Goal: Task Accomplishment & Management: Manage account settings

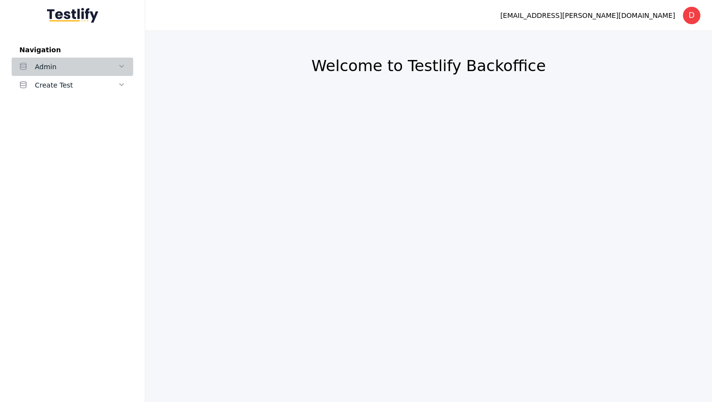
click at [45, 70] on div "Admin" at bounding box center [76, 67] width 83 height 12
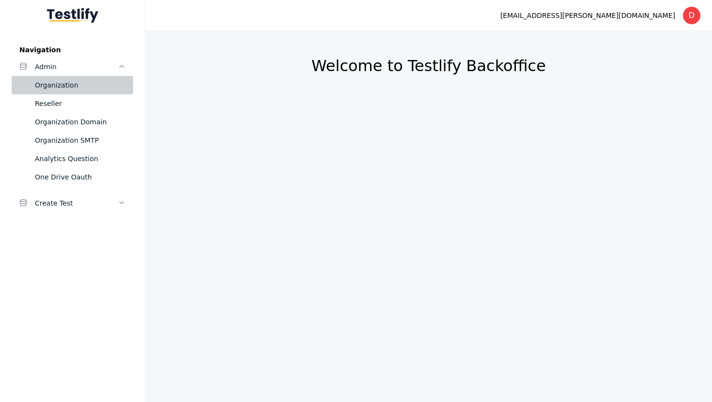
click at [48, 81] on div "Organization" at bounding box center [80, 85] width 91 height 12
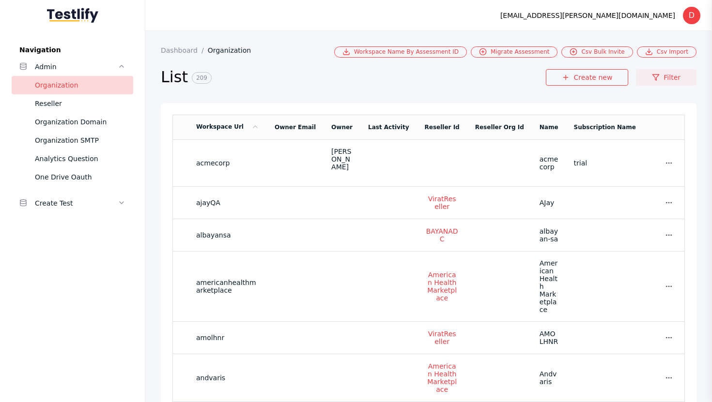
click at [654, 77] on icon at bounding box center [656, 78] width 8 height 8
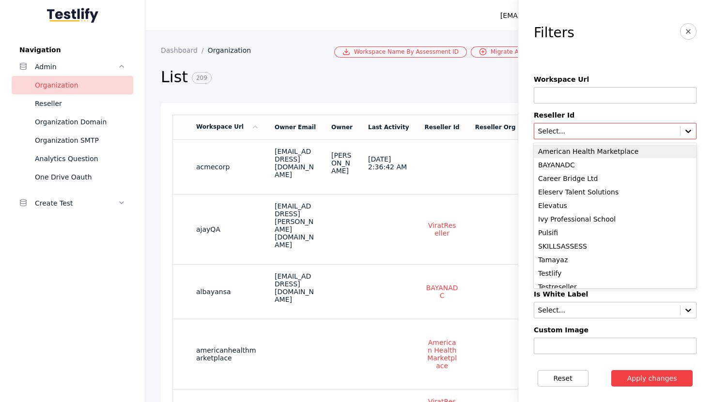
click at [583, 131] on input "text" at bounding box center [607, 132] width 140 height 8
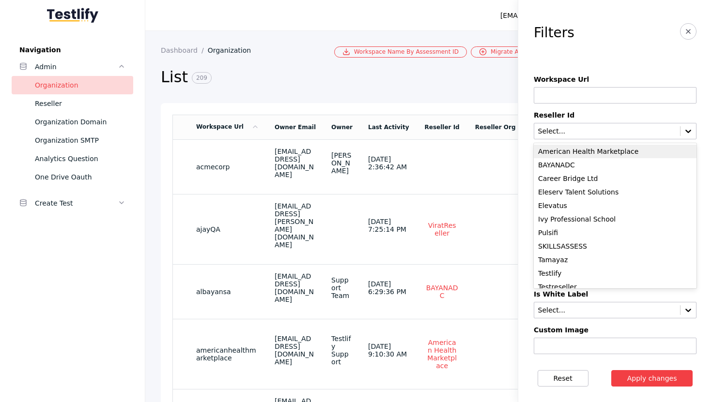
click at [583, 147] on div "American Health Marketplace" at bounding box center [615, 152] width 163 height 14
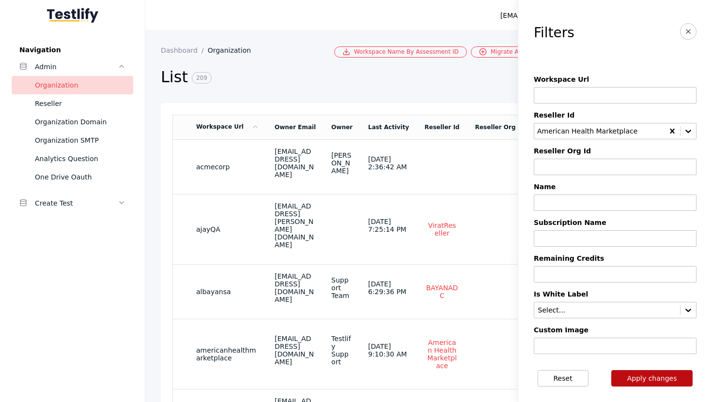
click at [668, 383] on button "Apply changes" at bounding box center [652, 378] width 82 height 16
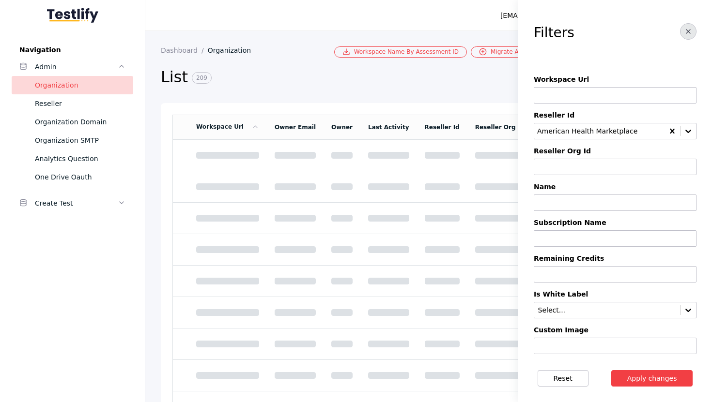
click at [690, 31] on icon "button" at bounding box center [688, 32] width 8 height 8
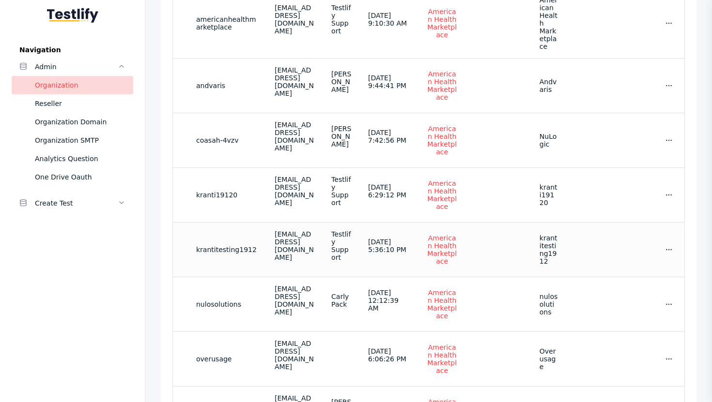
scroll to position [100, 0]
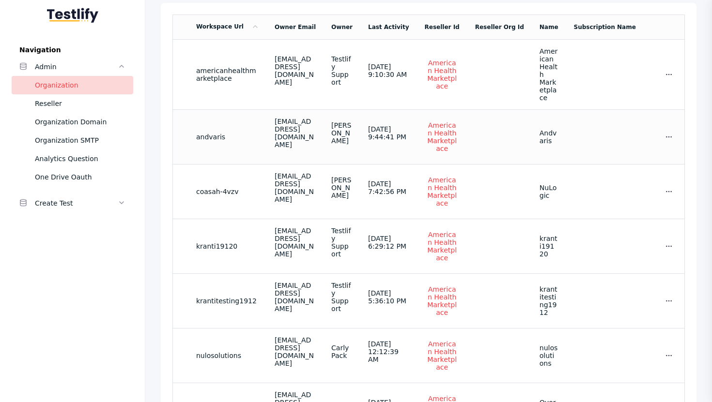
click at [226, 130] on td "andvaris" at bounding box center [227, 136] width 78 height 55
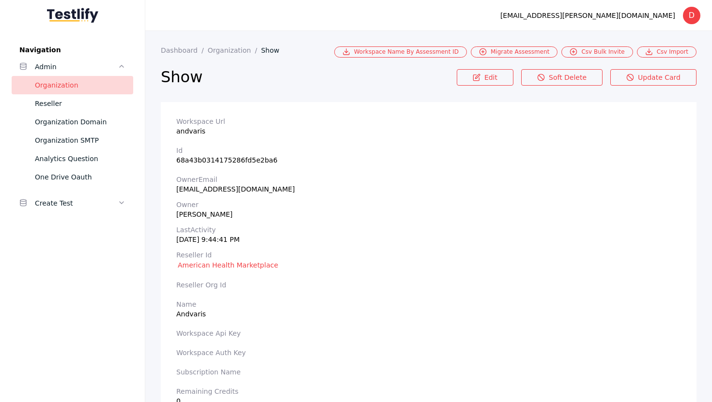
click at [494, 86] on section "Edit Soft Delete Update Card" at bounding box center [577, 83] width 240 height 29
click at [489, 82] on link "Edit" at bounding box center [485, 77] width 57 height 16
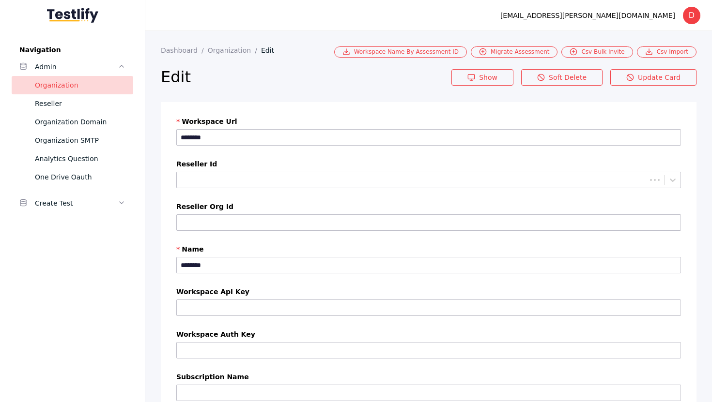
scroll to position [95, 0]
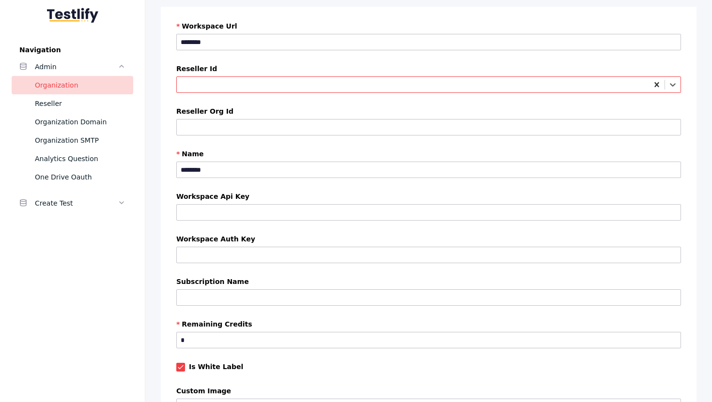
click at [658, 85] on icon at bounding box center [657, 85] width 10 height 10
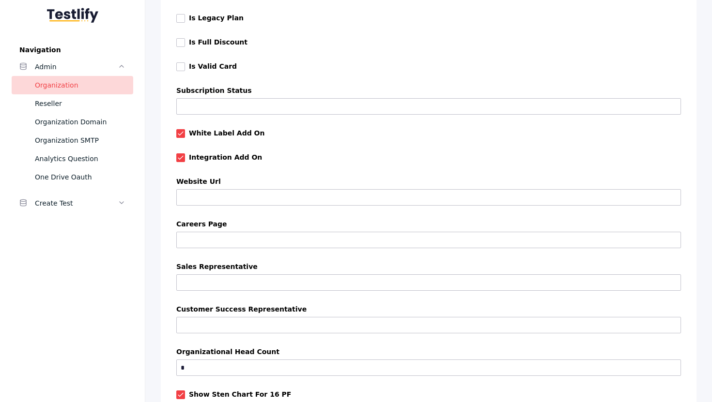
scroll to position [867, 0]
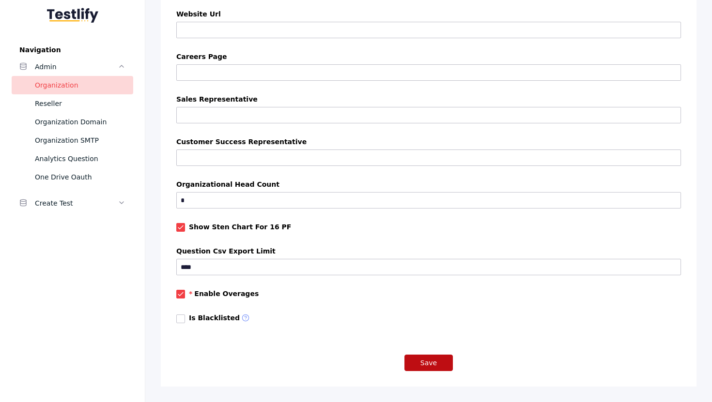
click at [427, 364] on button "Save" at bounding box center [428, 363] width 48 height 16
